Goal: Task Accomplishment & Management: Use online tool/utility

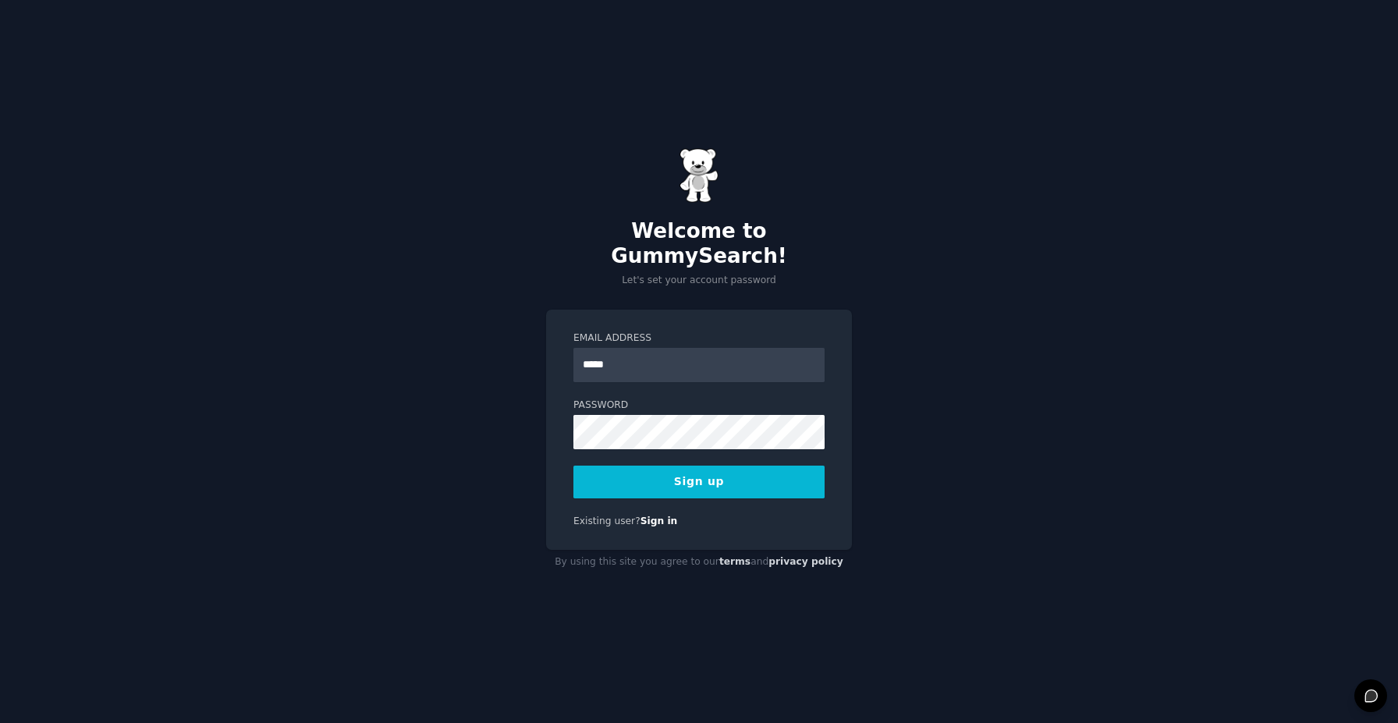
type input "**********"
click at [704, 484] on button "Sign up" at bounding box center [698, 482] width 251 height 33
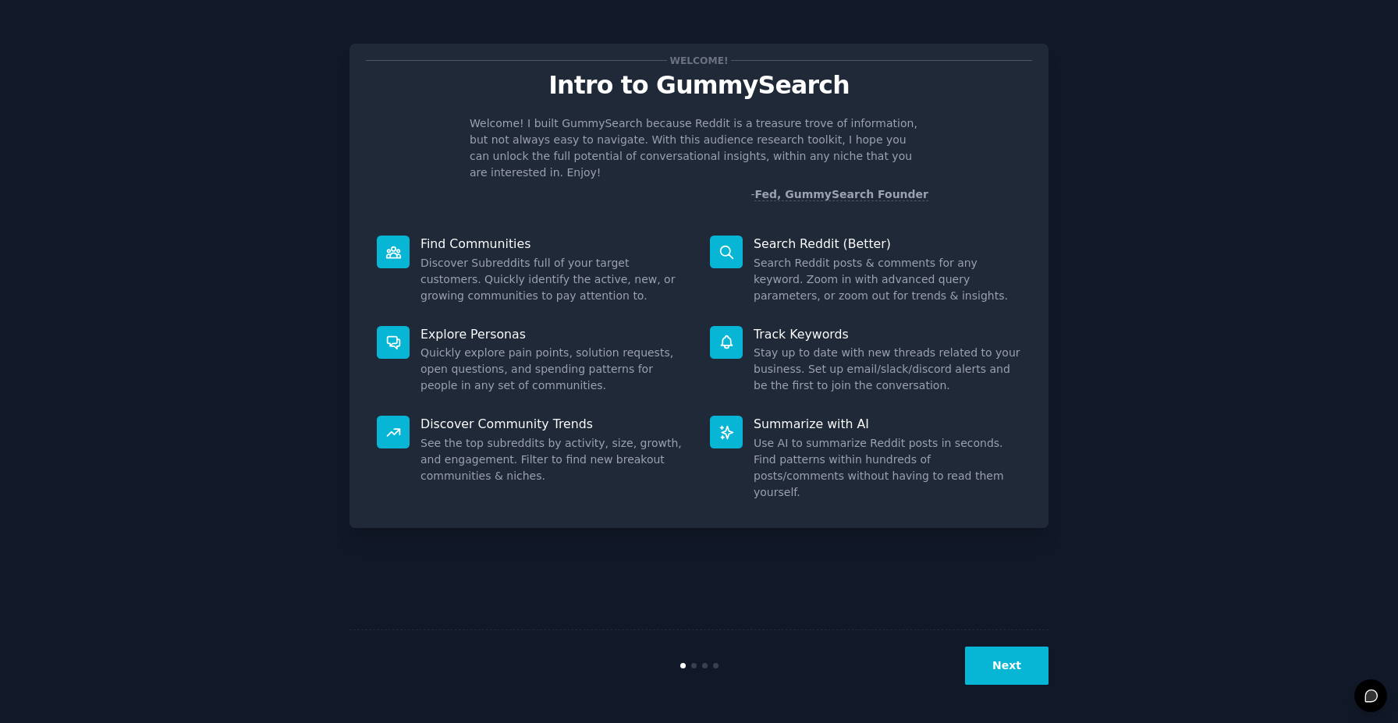
click at [1004, 668] on button "Next" at bounding box center [1006, 666] width 83 height 38
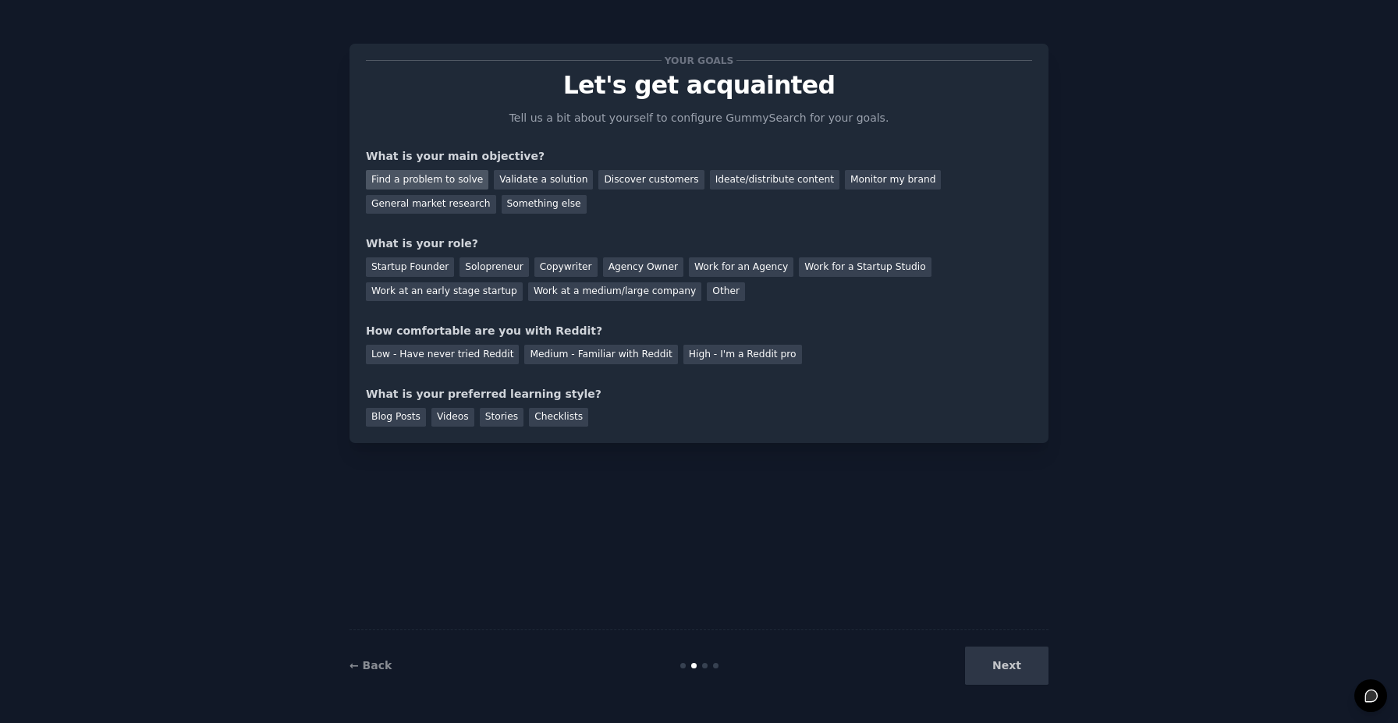
click at [455, 183] on div "Find a problem to solve" at bounding box center [427, 180] width 122 height 20
click at [453, 203] on div "General market research" at bounding box center [431, 205] width 130 height 20
click at [432, 177] on div "Find a problem to solve" at bounding box center [427, 180] width 122 height 20
click at [417, 268] on div "Startup Founder" at bounding box center [410, 267] width 88 height 20
click at [478, 360] on div "Low - Have never tried Reddit" at bounding box center [442, 355] width 153 height 20
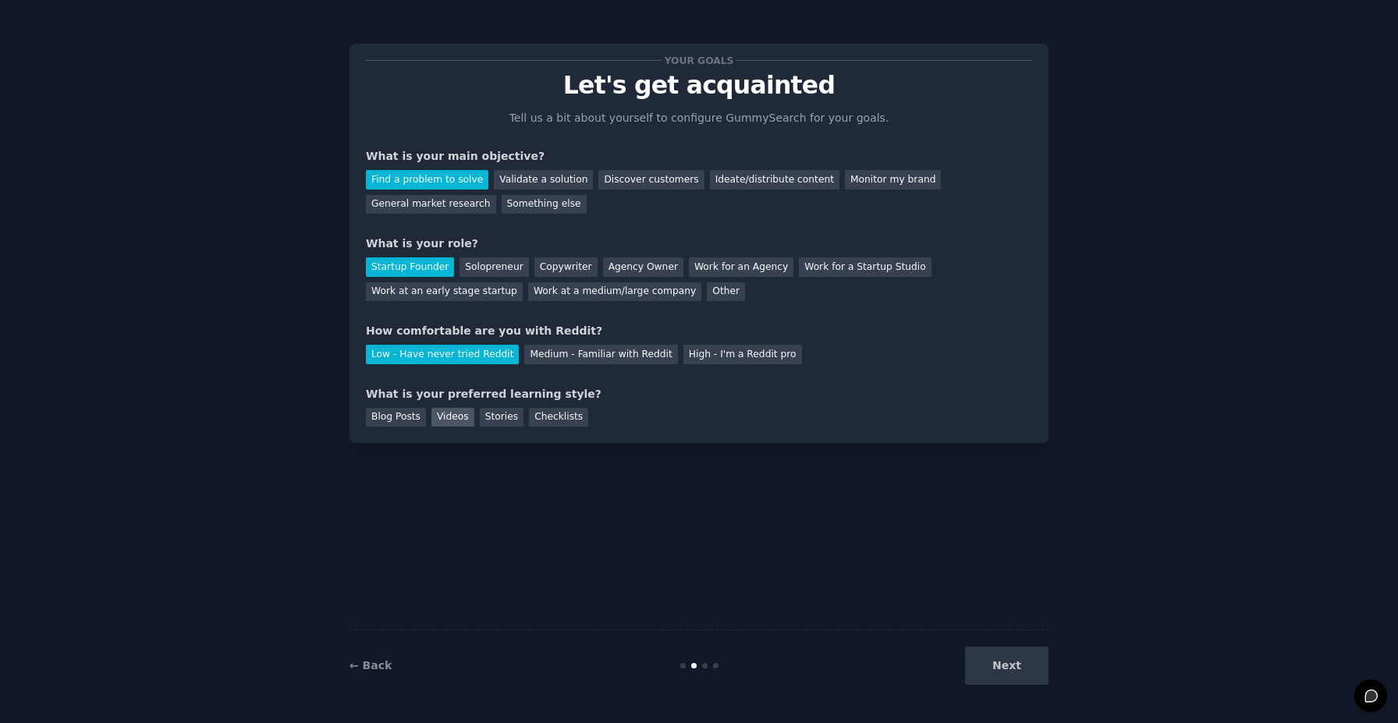
click at [456, 419] on div "Videos" at bounding box center [452, 418] width 43 height 20
click at [1020, 665] on button "Next" at bounding box center [1006, 666] width 83 height 38
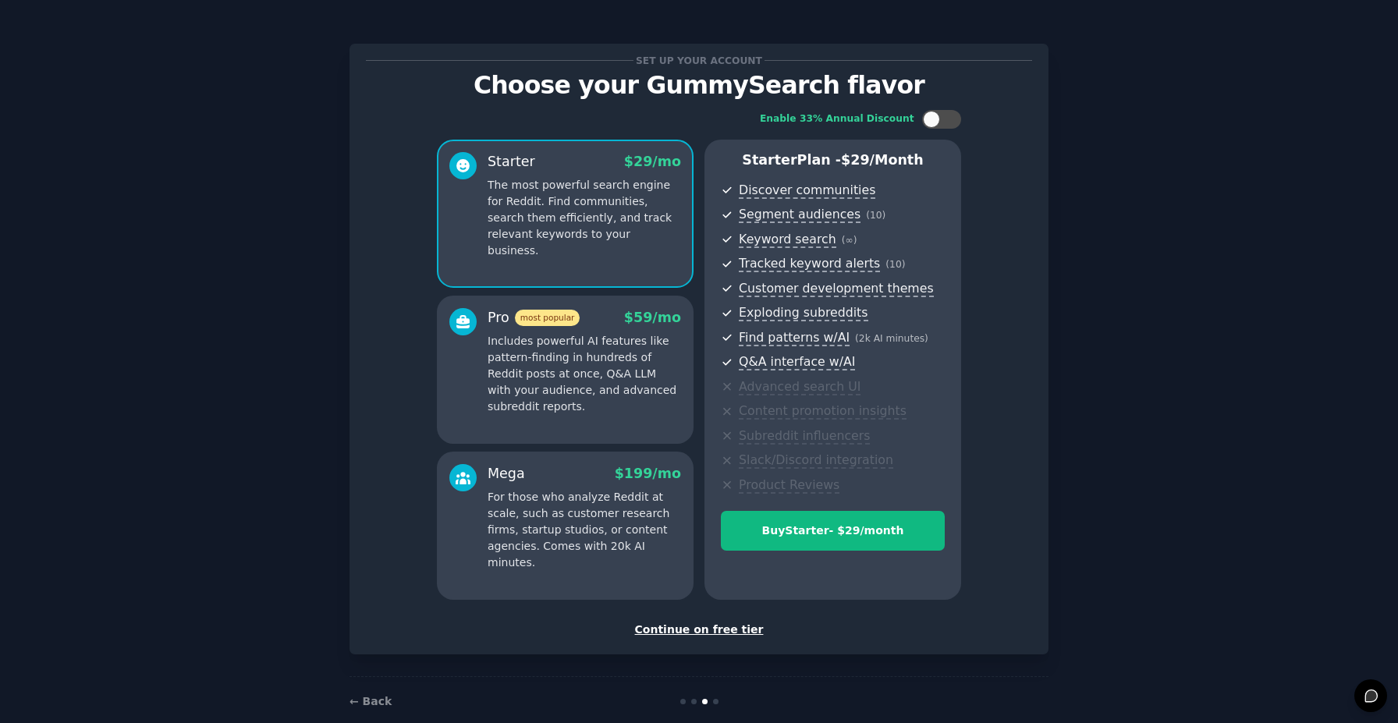
click at [696, 629] on div "Continue on free tier" at bounding box center [699, 630] width 666 height 16
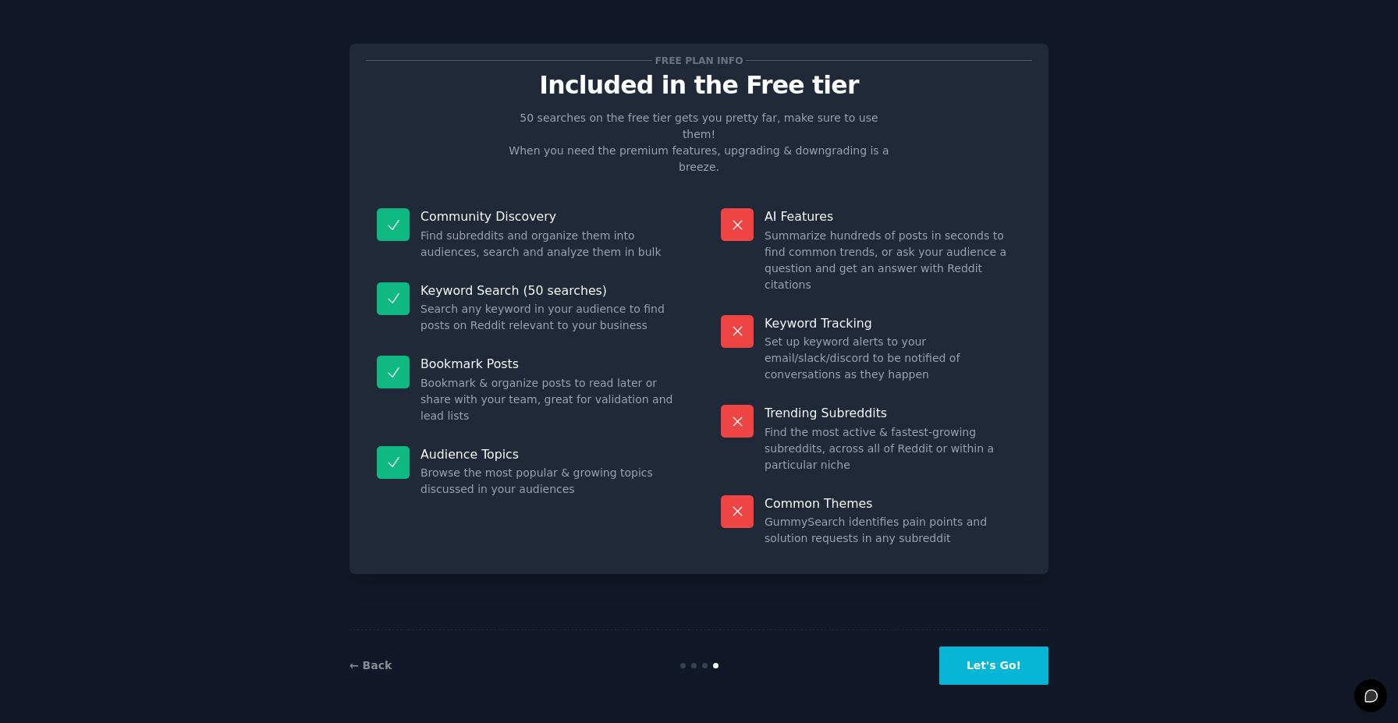
click at [1016, 664] on button "Let's Go!" at bounding box center [993, 666] width 109 height 38
